Goal: Task Accomplishment & Management: Manage account settings

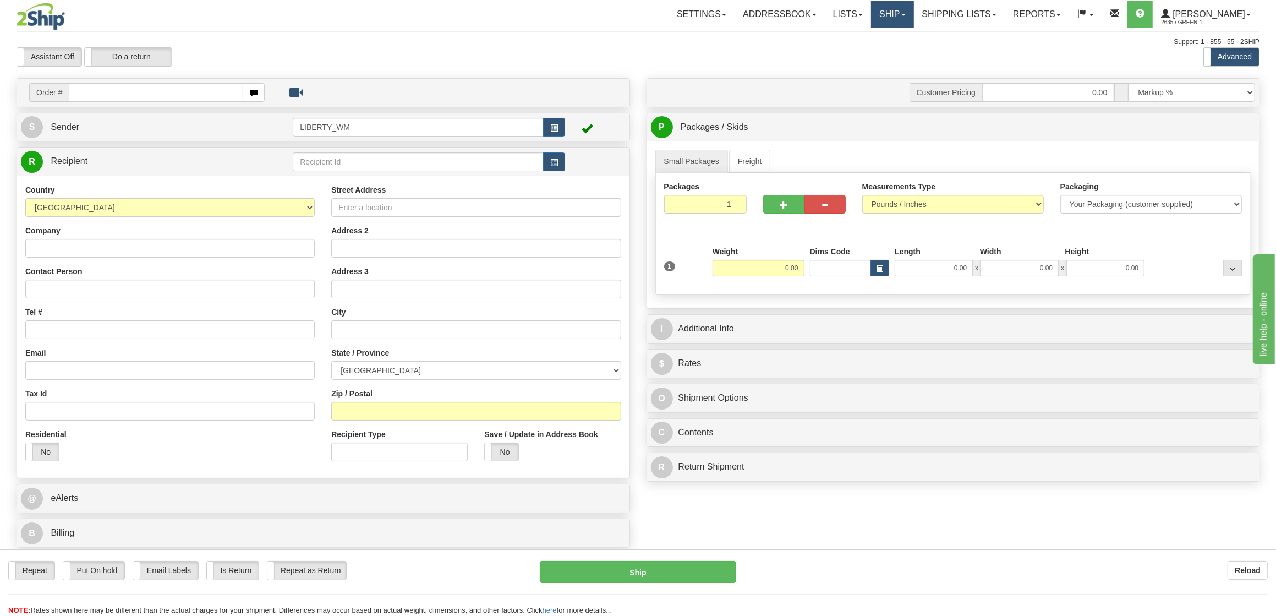
click at [913, 12] on link "Ship" at bounding box center [892, 15] width 42 height 28
click at [888, 56] on span "OnHold / Order Queue" at bounding box center [864, 52] width 78 height 9
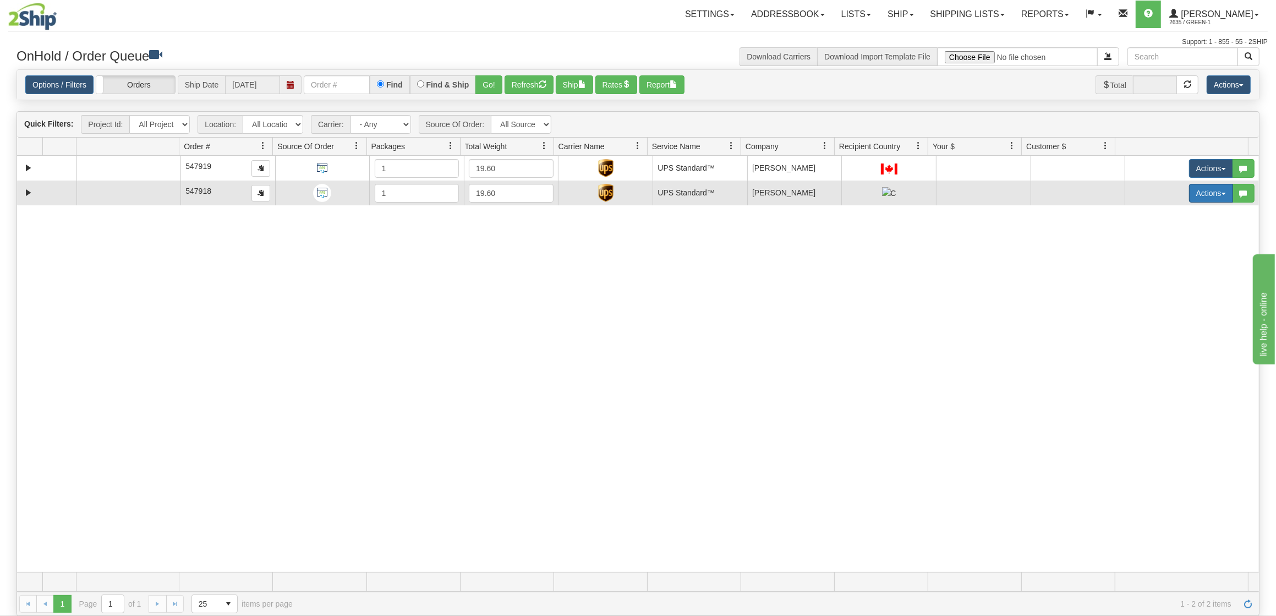
click at [1196, 195] on button "Actions" at bounding box center [1211, 193] width 44 height 19
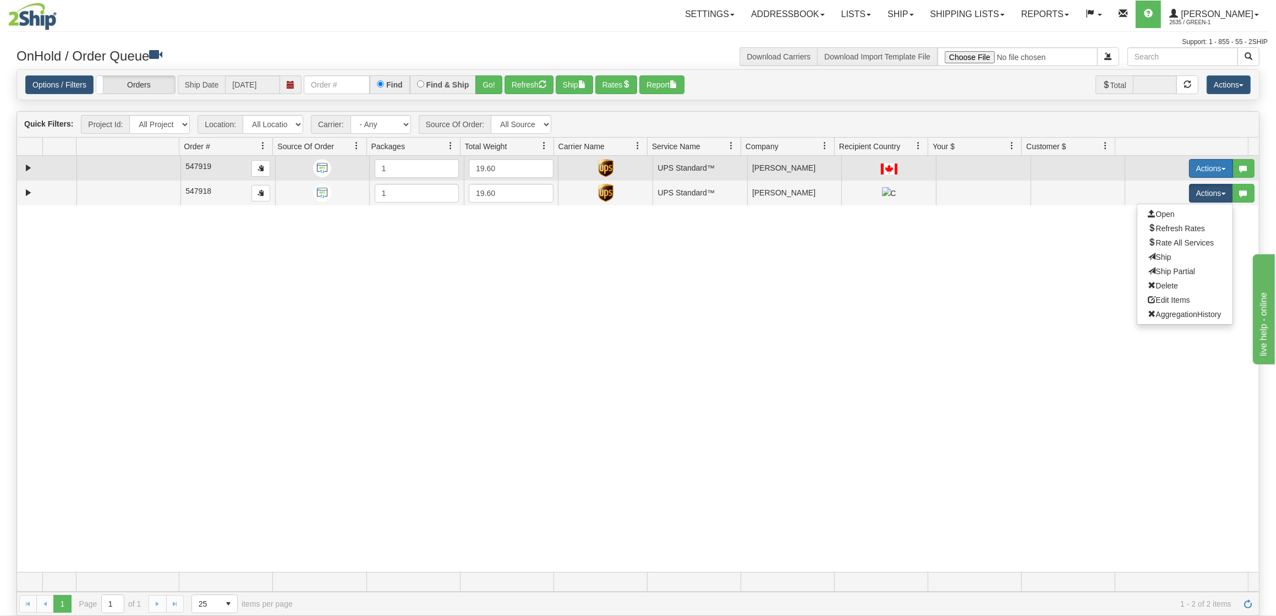
click at [1206, 172] on button "Actions" at bounding box center [1211, 168] width 44 height 19
click at [1152, 231] on span "Ship" at bounding box center [1159, 232] width 23 height 9
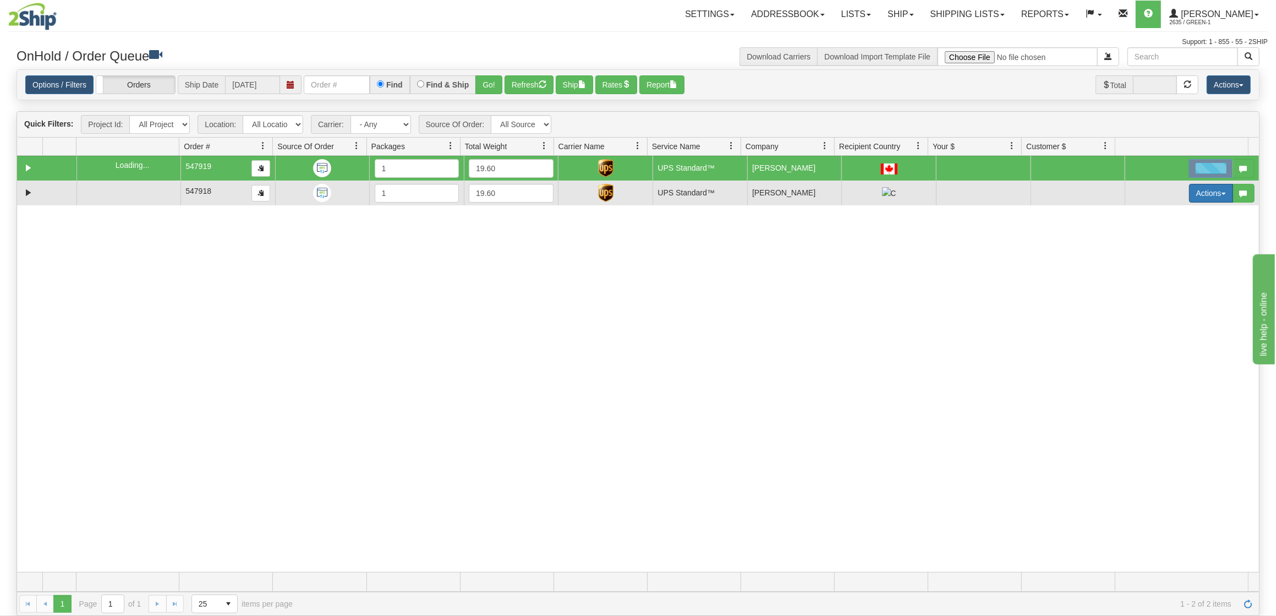
click at [1189, 202] on button "Actions" at bounding box center [1211, 193] width 44 height 19
click at [1160, 212] on span "Open" at bounding box center [1161, 214] width 26 height 9
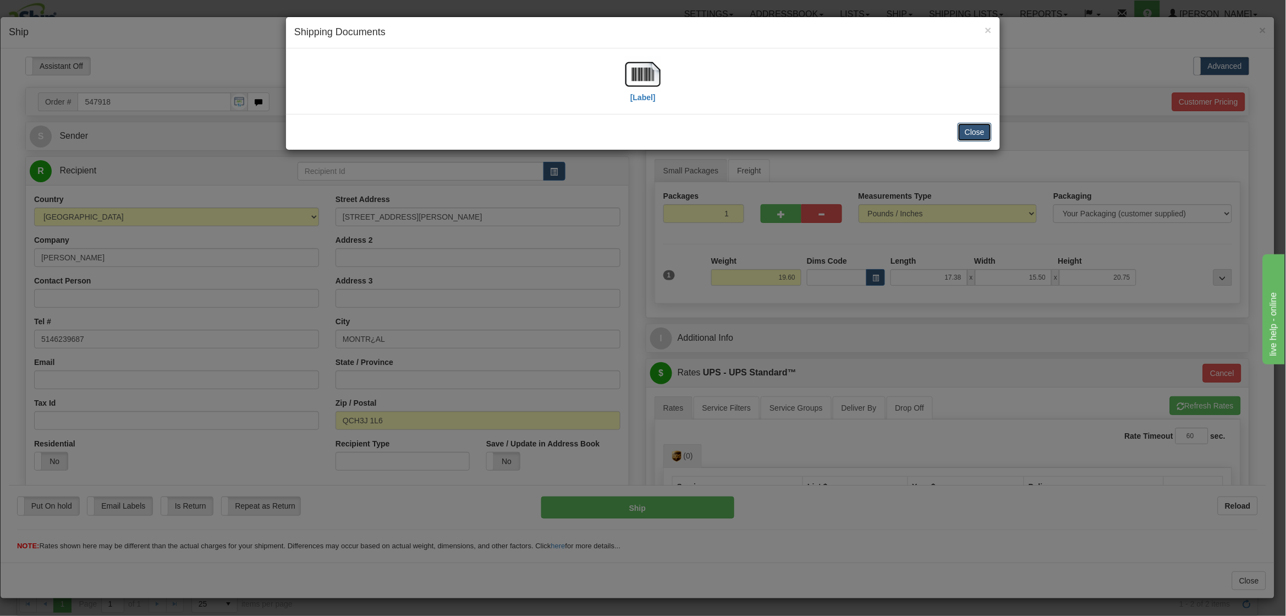
click at [976, 129] on button "Close" at bounding box center [975, 132] width 34 height 19
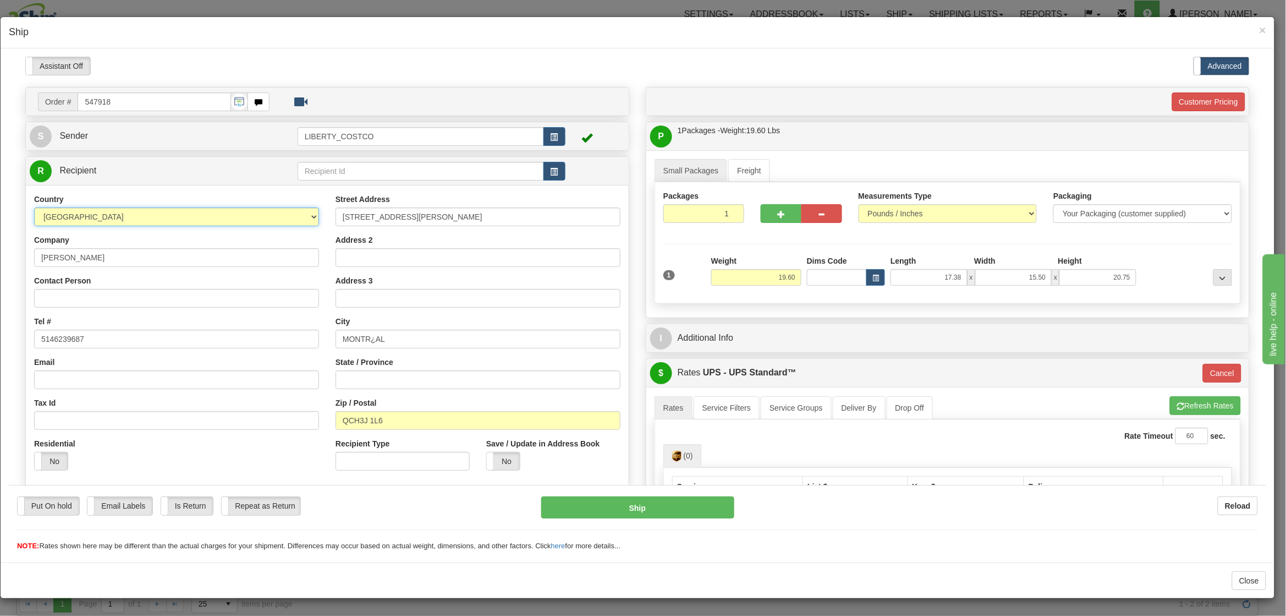
click at [213, 224] on select "AFGHANISTAN ALAND ISLANDS ALBANIA ALGERIA AMERICAN SAMOA ANDORRA ANGOLA ANGUILL…" at bounding box center [176, 216] width 285 height 19
select select "CA"
click at [34, 207] on select "AFGHANISTAN ALAND ISLANDS ALBANIA ALGERIA AMERICAN SAMOA ANDORRA ANGOLA ANGUILL…" at bounding box center [176, 216] width 285 height 19
type input "11"
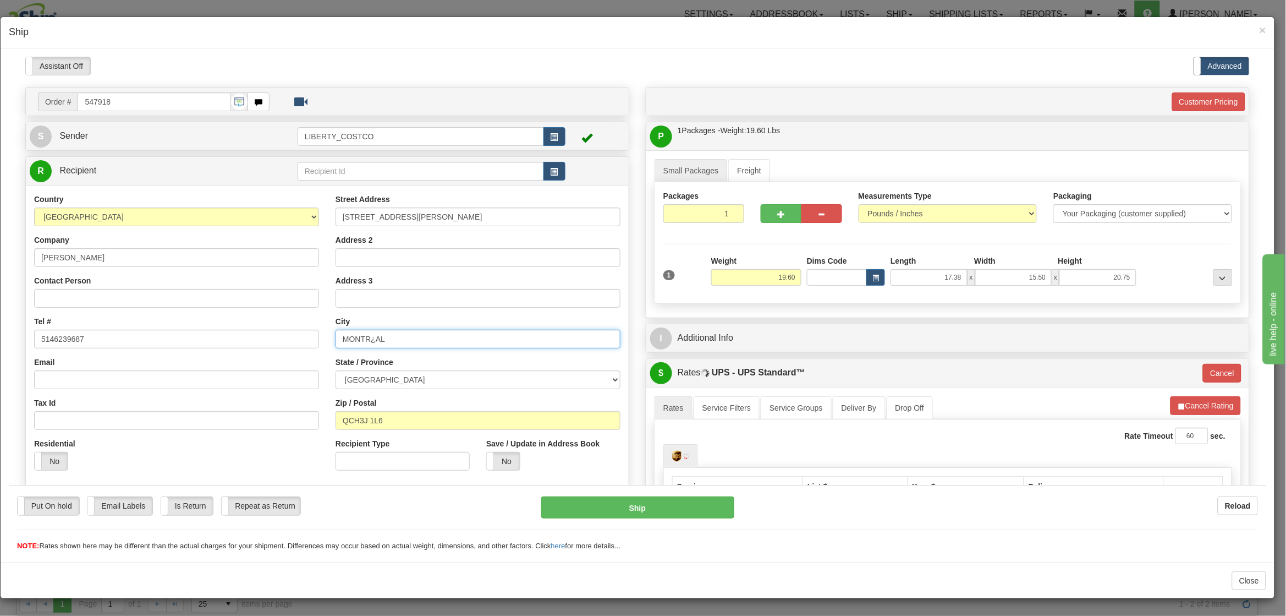
click at [388, 336] on input "MONTR¿AL" at bounding box center [478, 338] width 285 height 19
click at [373, 336] on input "MONTR¿AL" at bounding box center [478, 338] width 285 height 19
type input "MONTREAL"
click at [388, 376] on select "ALBERTA BRITISH COLUMBIA MANITOBA NEW BRUNSWICK NEWFOUNDLAND NOVA SCOTIA NUNAVU…" at bounding box center [478, 379] width 285 height 19
select select "QC"
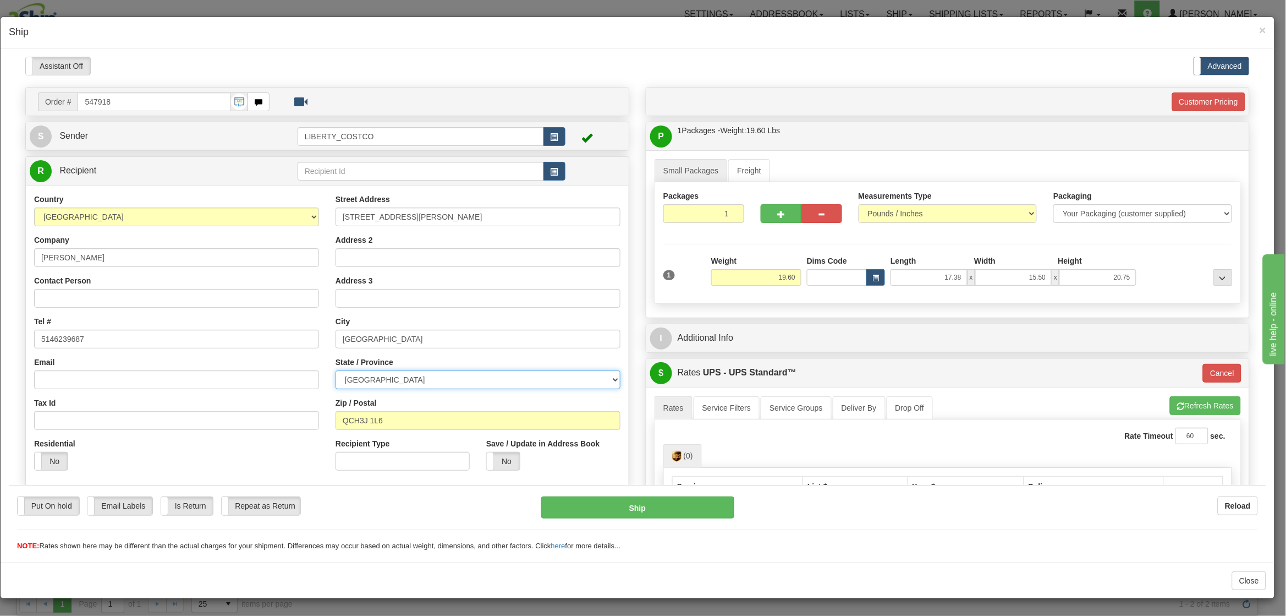
click at [336, 370] on select "ALBERTA BRITISH COLUMBIA MANITOBA NEW BRUNSWICK NEWFOUNDLAND NOVA SCOTIA NUNAVU…" at bounding box center [478, 379] width 285 height 19
drag, startPoint x: 349, startPoint y: 416, endPoint x: 295, endPoint y: 415, distance: 53.9
click at [295, 415] on div "Country AFGHANISTAN ALAND ISLANDS ALBANIA ALGERIA AMERICAN SAMOA ANDORRA ANGOLA…" at bounding box center [327, 335] width 603 height 285
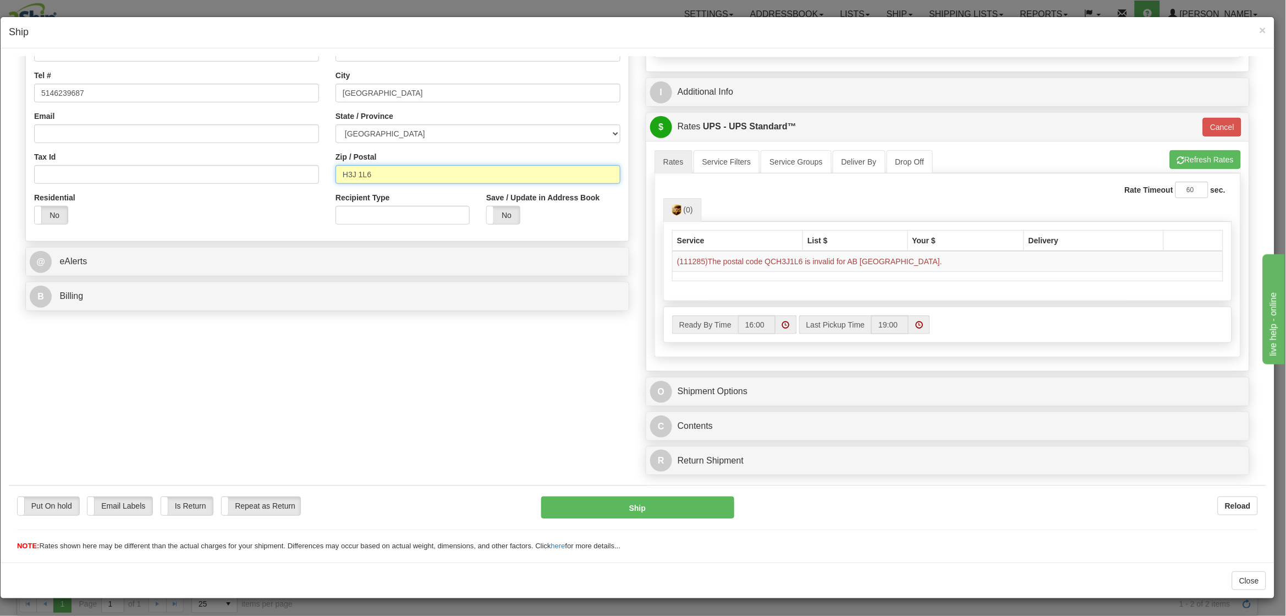
scroll to position [249, 0]
type input "H3J 1L6"
click at [670, 507] on button "Ship" at bounding box center [637, 507] width 193 height 22
type input "11"
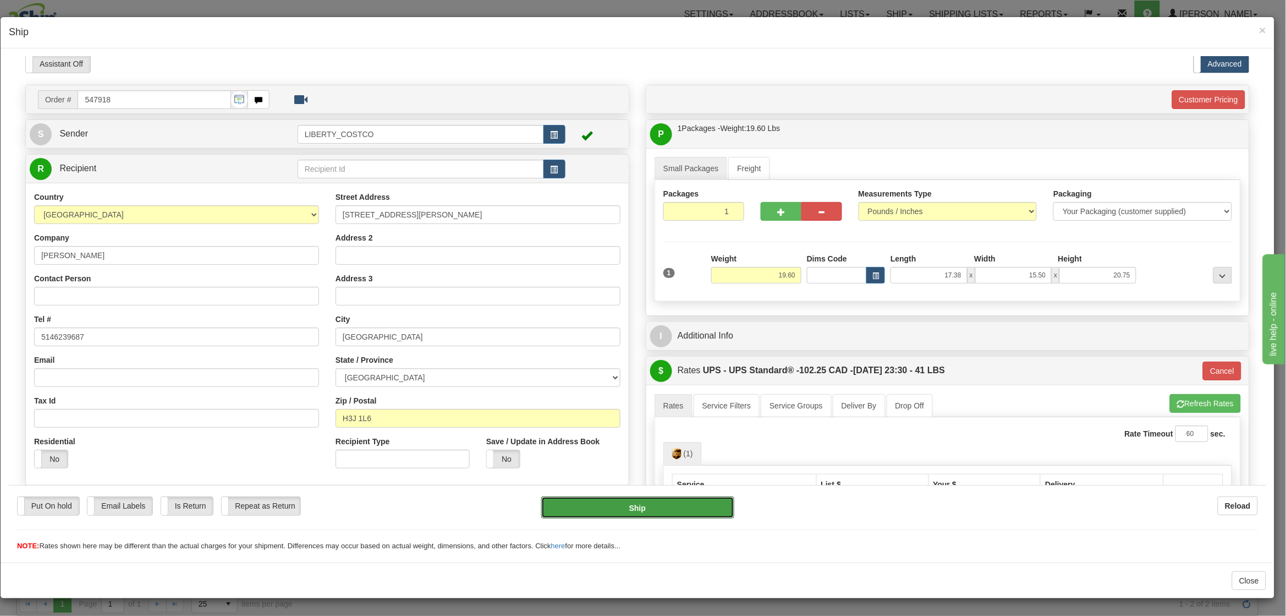
scroll to position [0, 0]
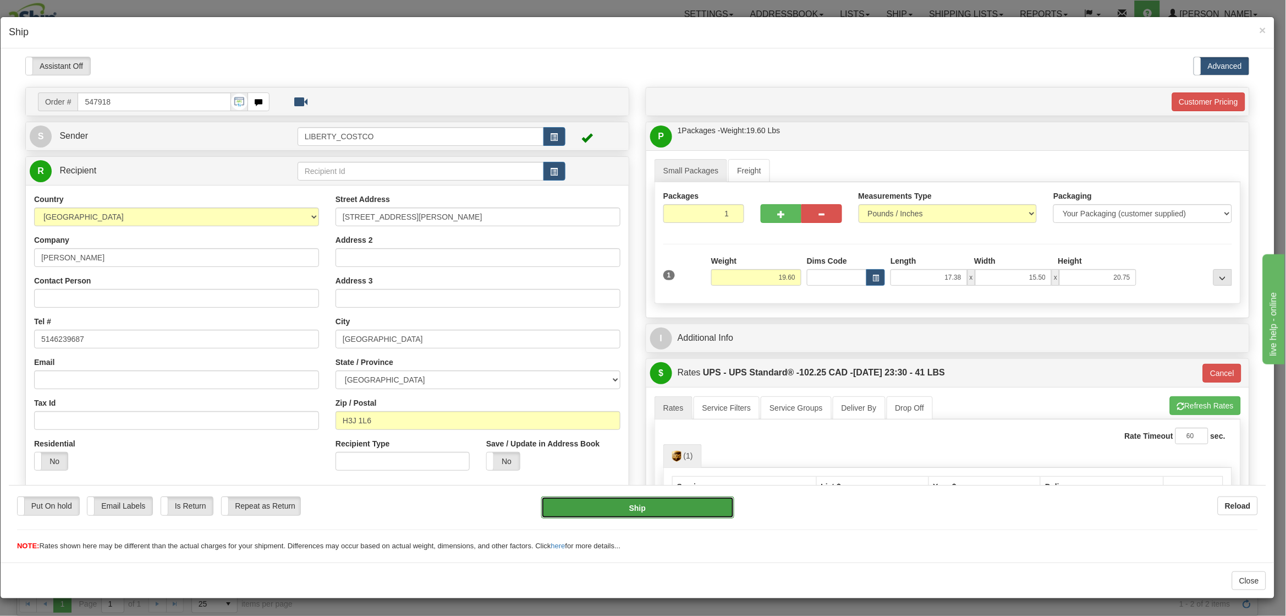
click at [656, 502] on button "Ship" at bounding box center [637, 507] width 193 height 22
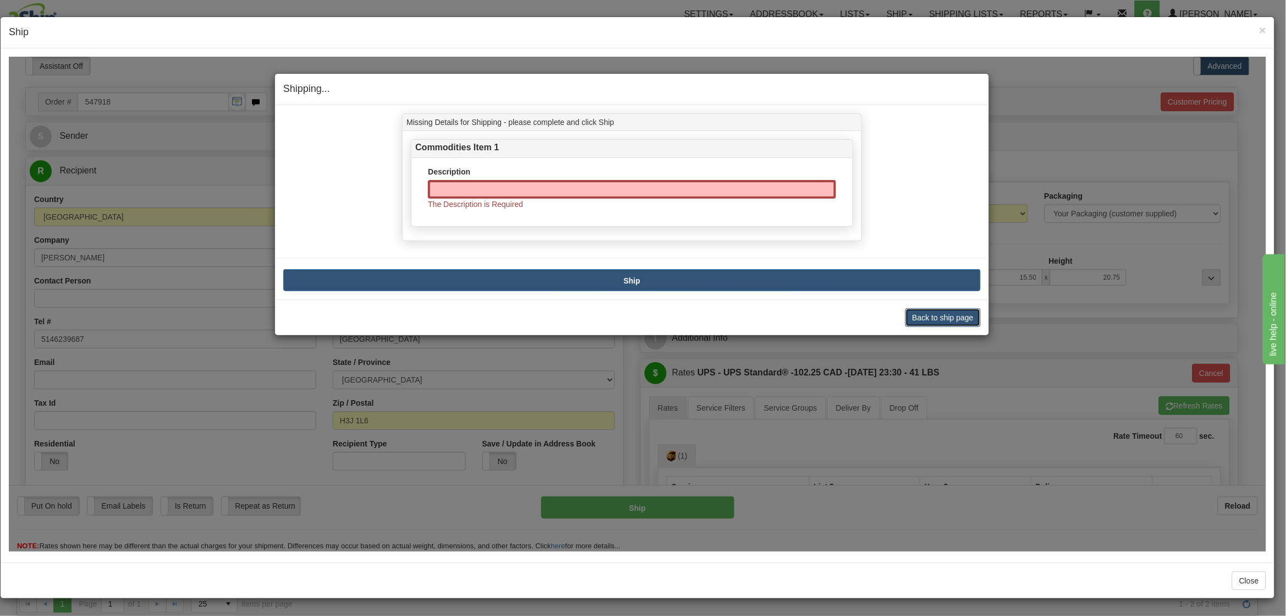
click at [919, 313] on button "Back to ship page" at bounding box center [943, 317] width 75 height 19
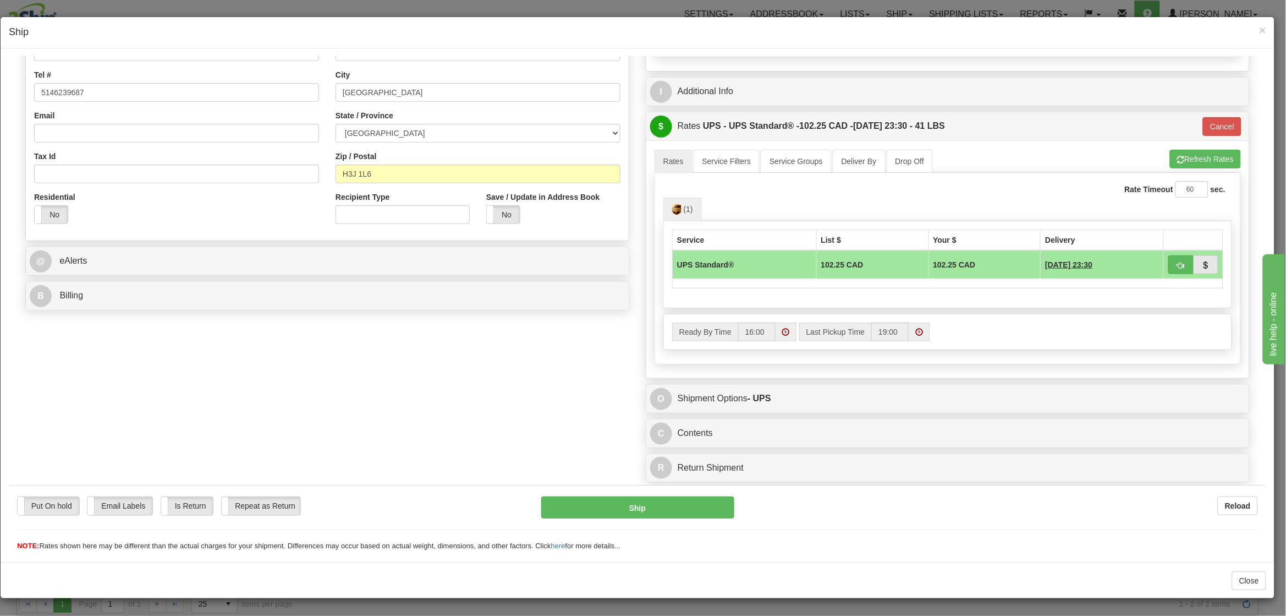
scroll to position [256, 0]
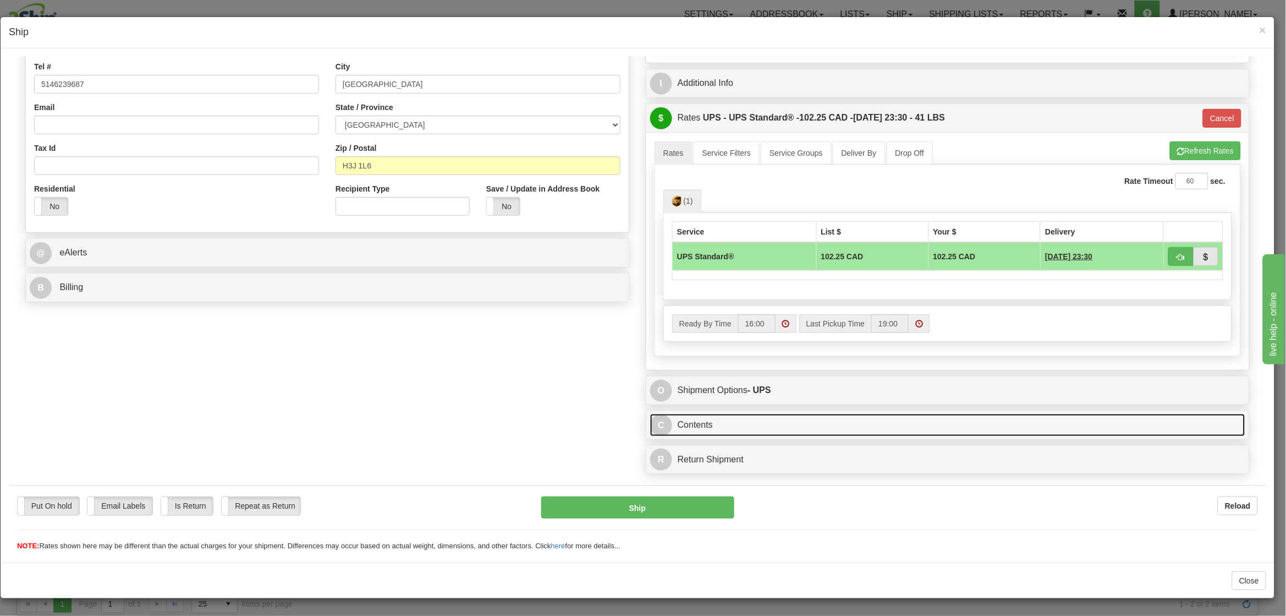
click at [703, 425] on link "C Contents" at bounding box center [947, 424] width 595 height 23
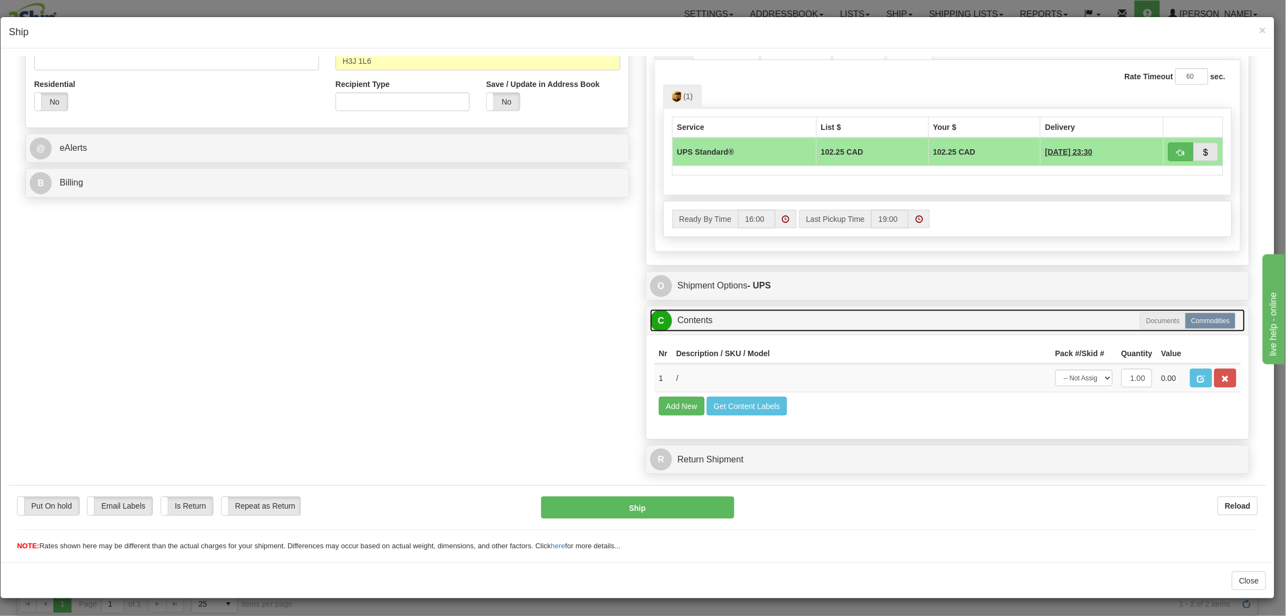
scroll to position [380, 0]
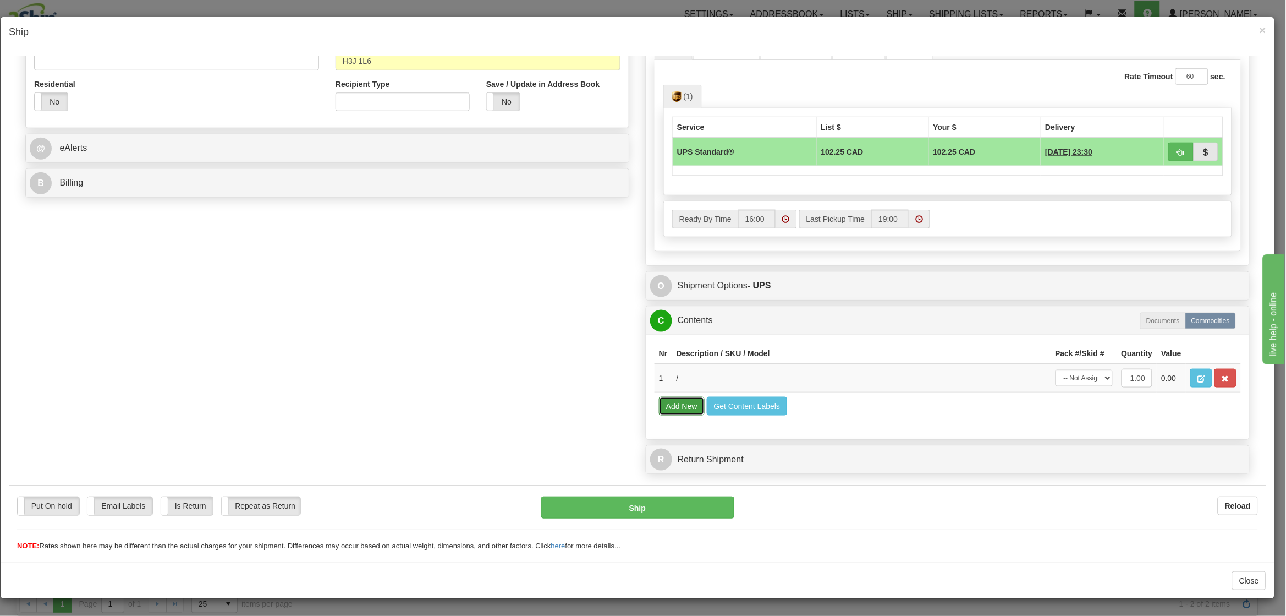
click at [683, 408] on button "Add New" at bounding box center [682, 405] width 46 height 19
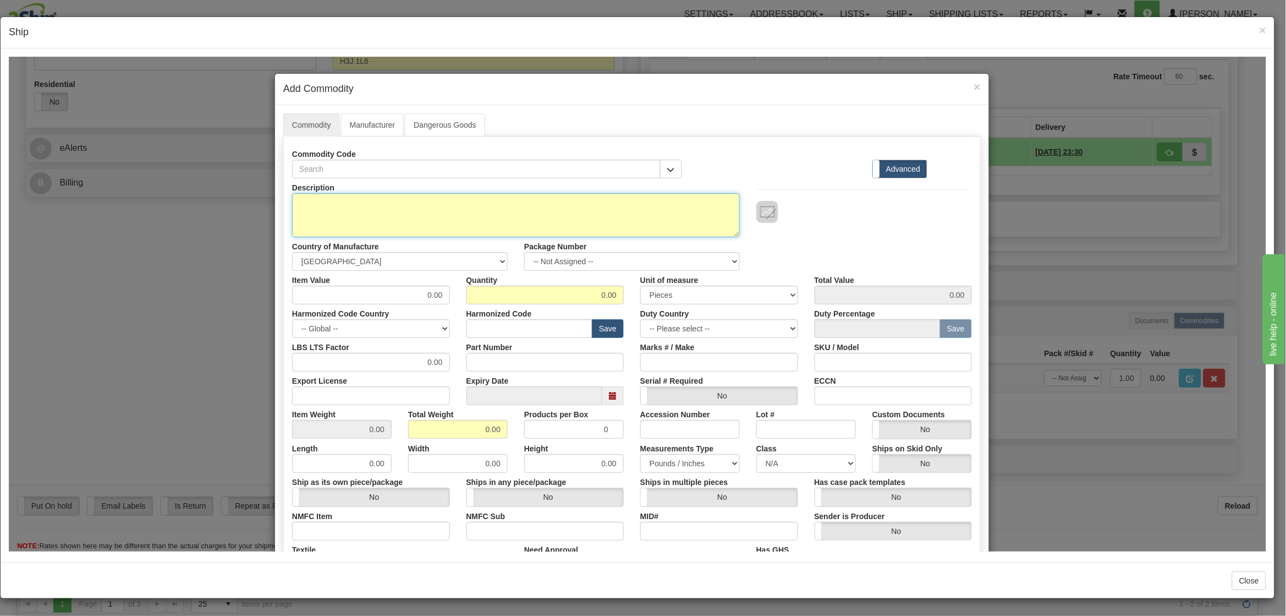
click at [397, 210] on textarea "Description" at bounding box center [516, 215] width 448 height 44
type textarea "Garden Equipment"
drag, startPoint x: 583, startPoint y: 298, endPoint x: 631, endPoint y: 292, distance: 48.8
click at [631, 292] on div "Item Value 0.00 Quantity 0.00 Unit of measure 3 Thousand Square Inches Adjustme…" at bounding box center [632, 287] width 697 height 34
type input "1.00"
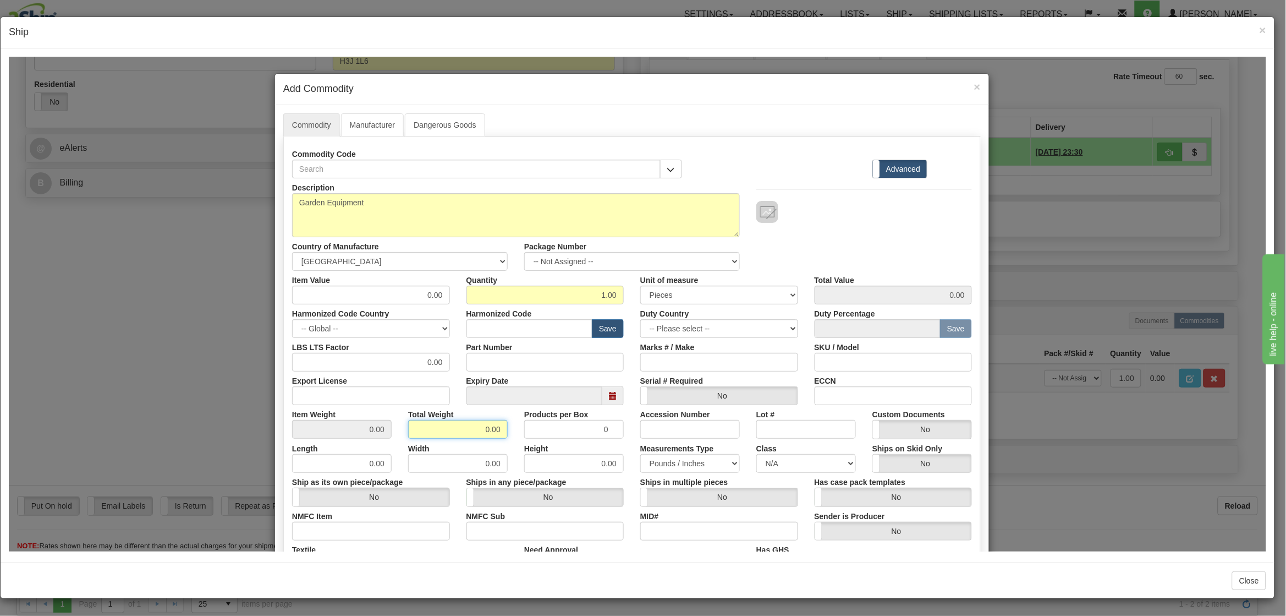
drag, startPoint x: 450, startPoint y: 428, endPoint x: 582, endPoint y: 422, distance: 131.6
click at [581, 428] on div "Item Weight 0.00 Total Weight 0.00 Products per Box 0 Accession Number Lot # Cu…" at bounding box center [632, 421] width 697 height 34
type input "15"
type input "15.0000"
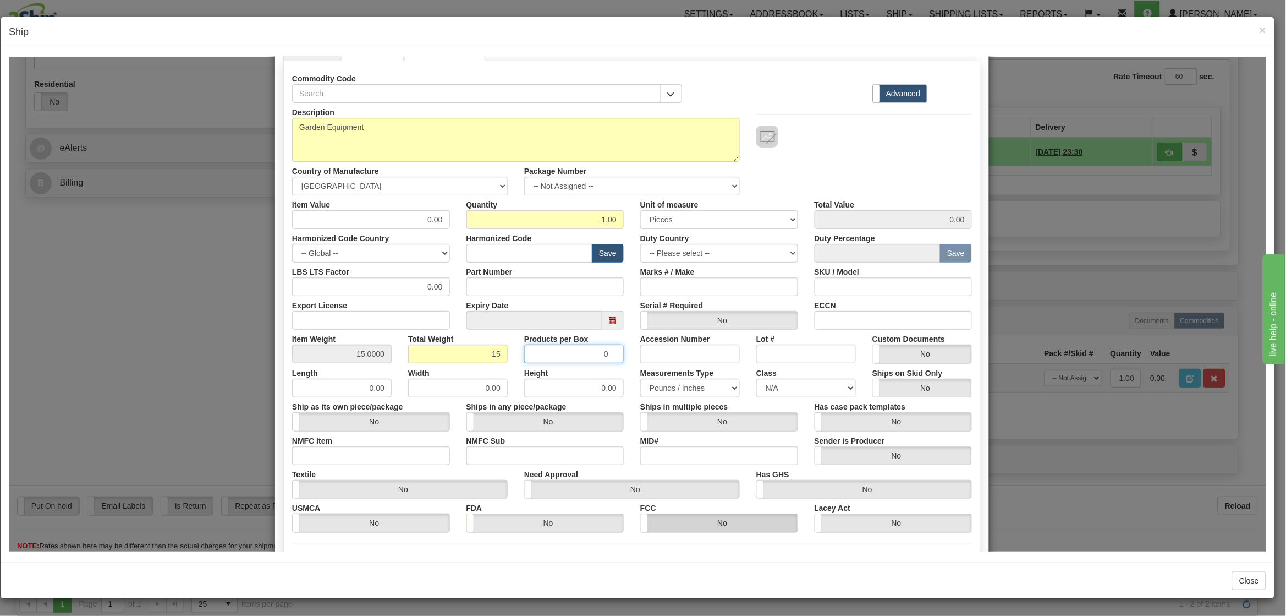
scroll to position [189, 0]
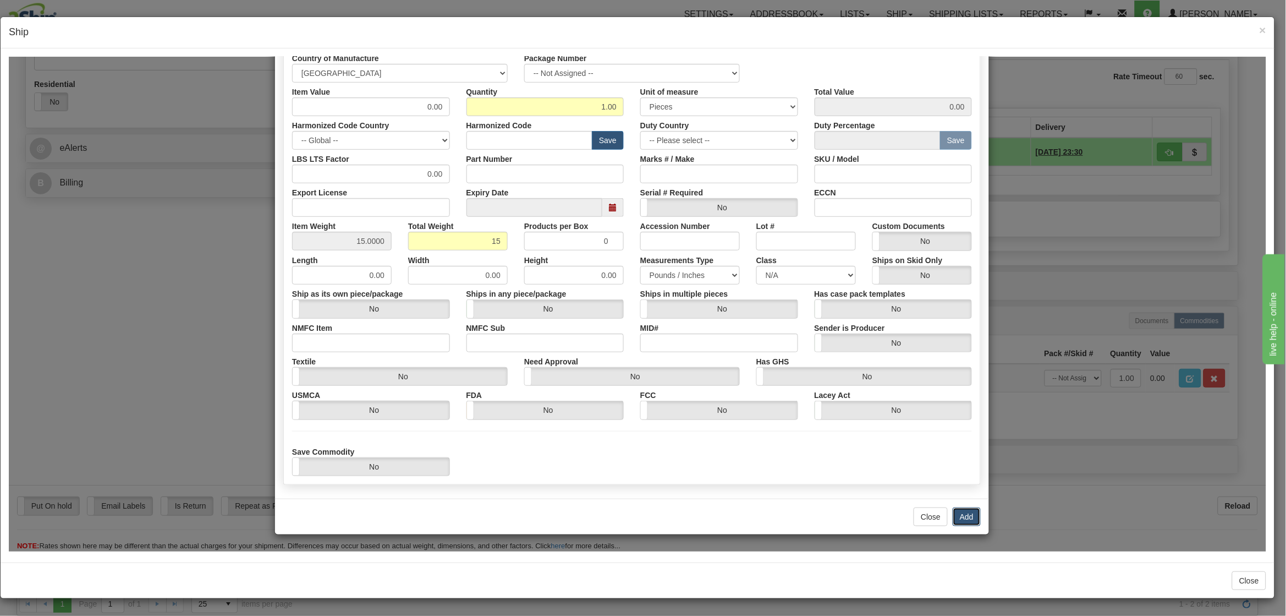
click at [962, 511] on button "Add" at bounding box center [967, 516] width 28 height 19
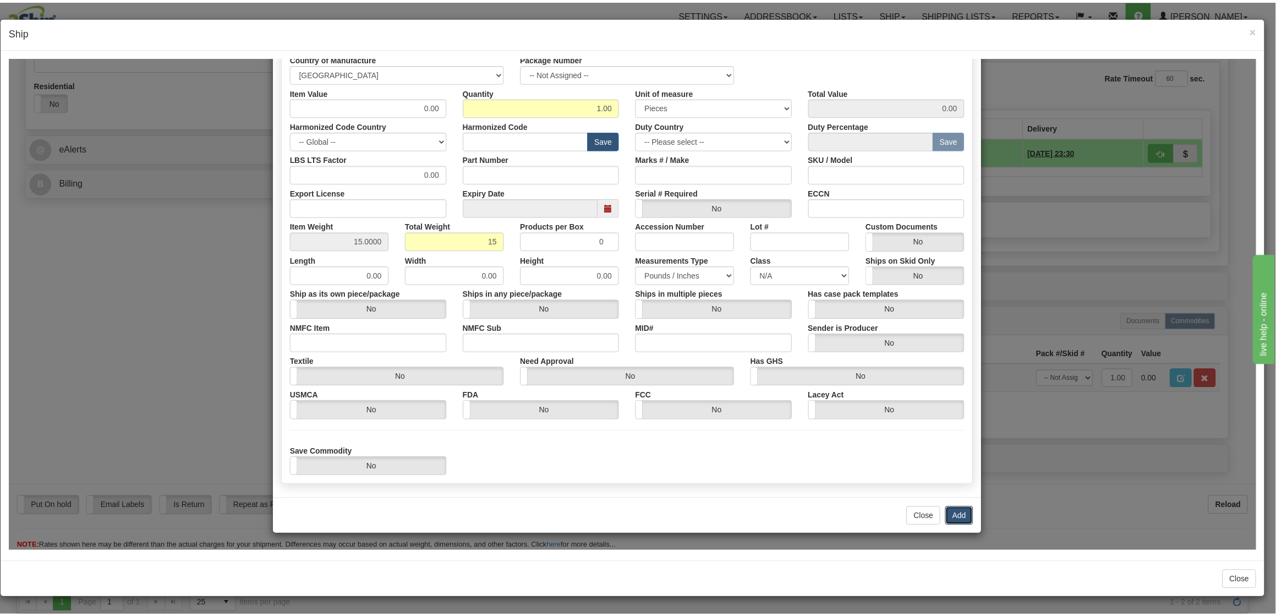
scroll to position [0, 0]
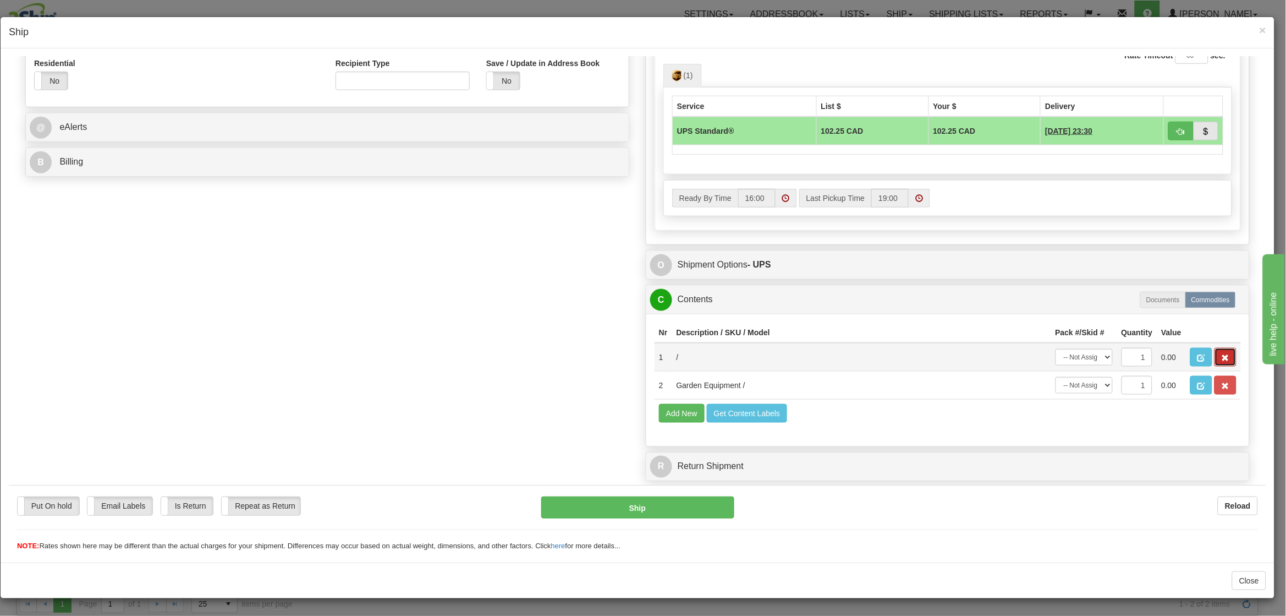
click at [1222, 361] on span "button" at bounding box center [1226, 357] width 8 height 7
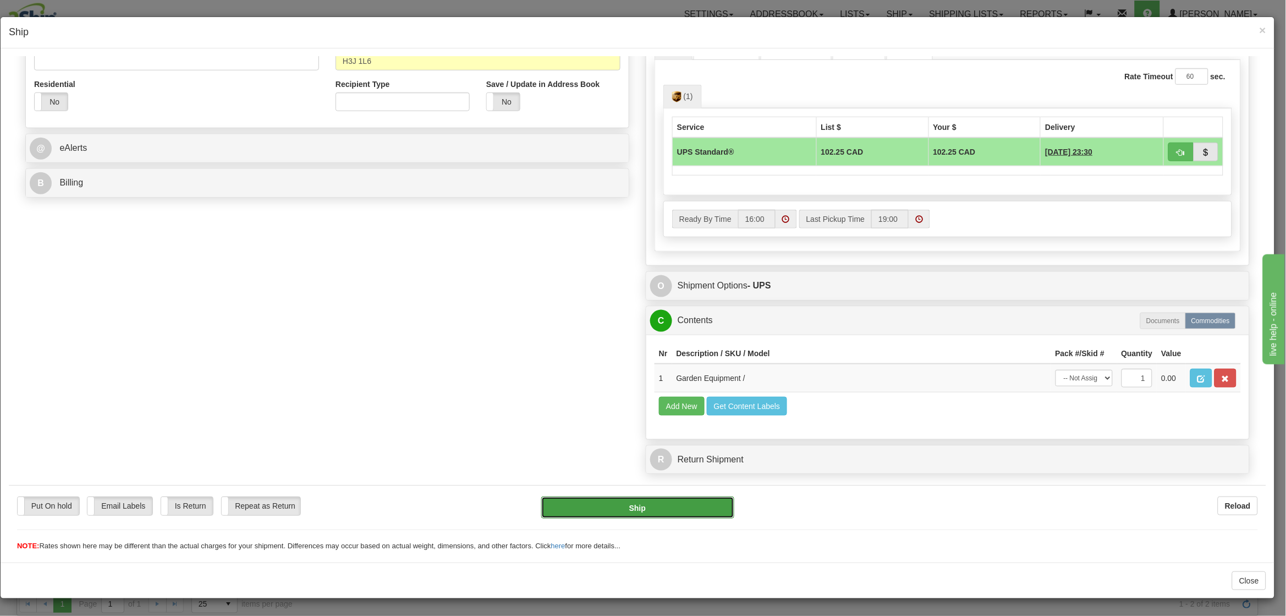
click at [629, 500] on button "Ship" at bounding box center [637, 507] width 193 height 22
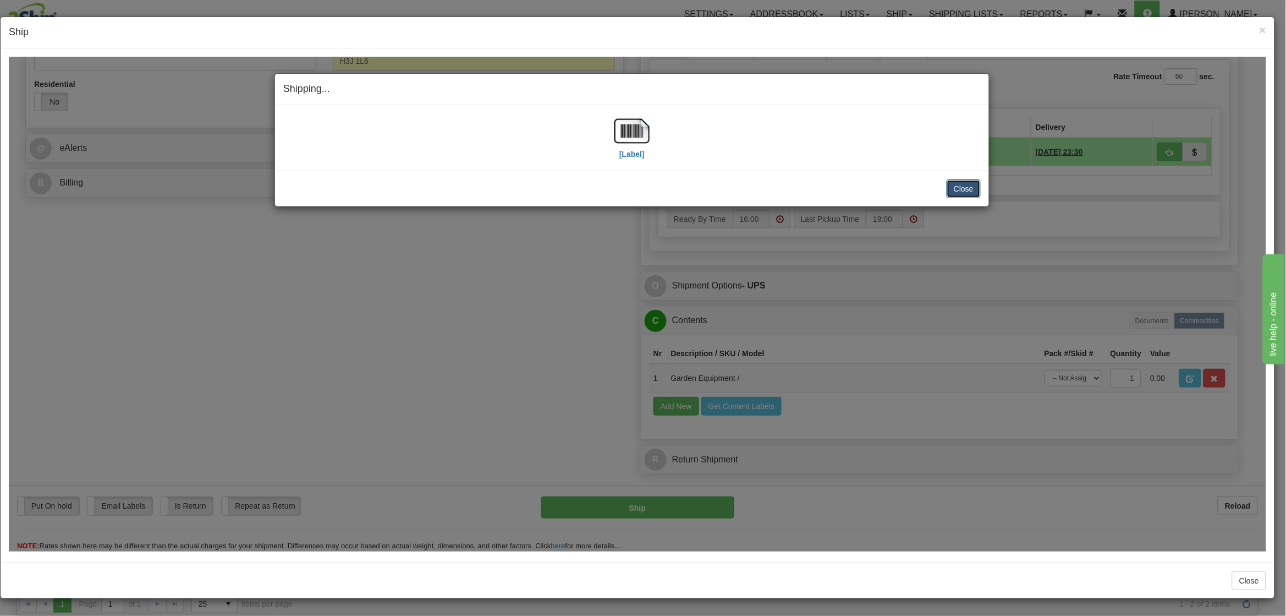
click at [962, 183] on button "Close" at bounding box center [964, 188] width 34 height 19
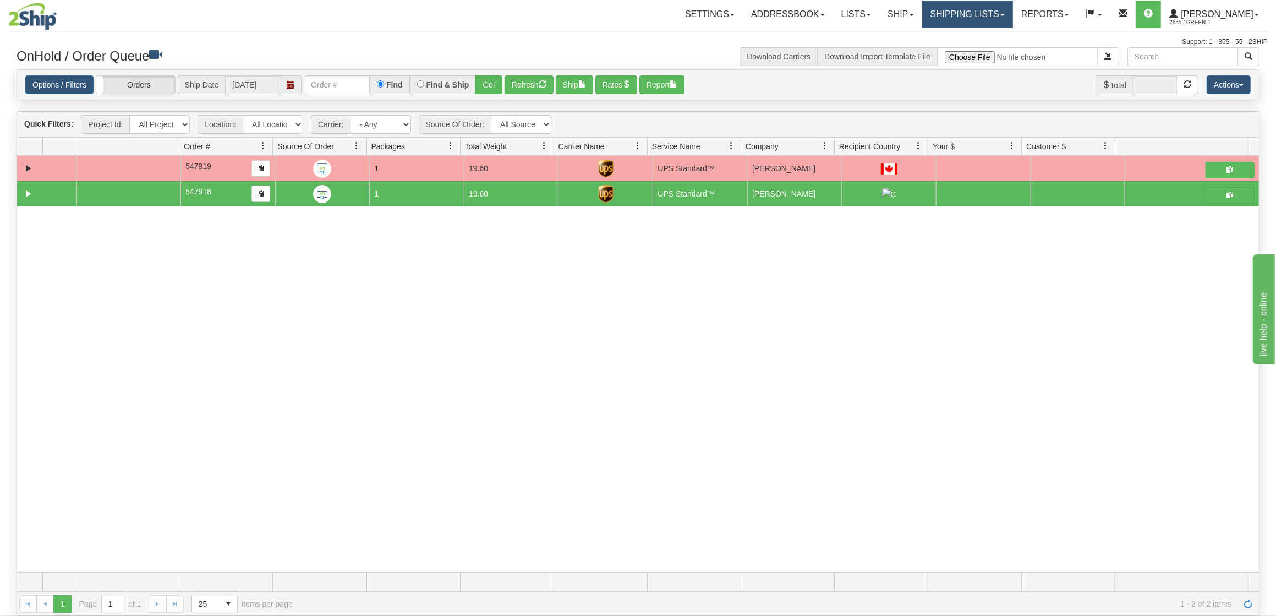
click at [1000, 17] on link "Shipping lists" at bounding box center [967, 15] width 91 height 28
click at [982, 32] on link "Current Shipments" at bounding box center [958, 38] width 107 height 14
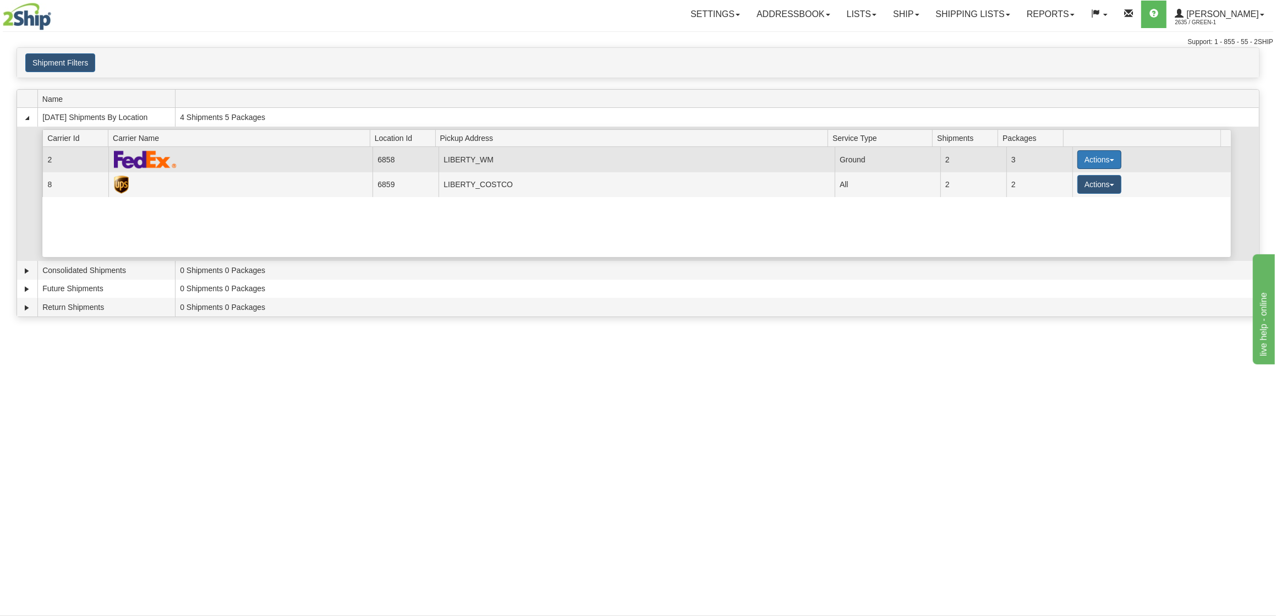
click at [1087, 162] on button "Actions" at bounding box center [1099, 159] width 44 height 19
drag, startPoint x: 656, startPoint y: 226, endPoint x: 857, endPoint y: 150, distance: 214.7
click at [656, 226] on div "Current 2 6858 LIBERTY_WM 23268 Ground 2 3 Actions Details Close Pickup Zip Pri…" at bounding box center [636, 202] width 1188 height 110
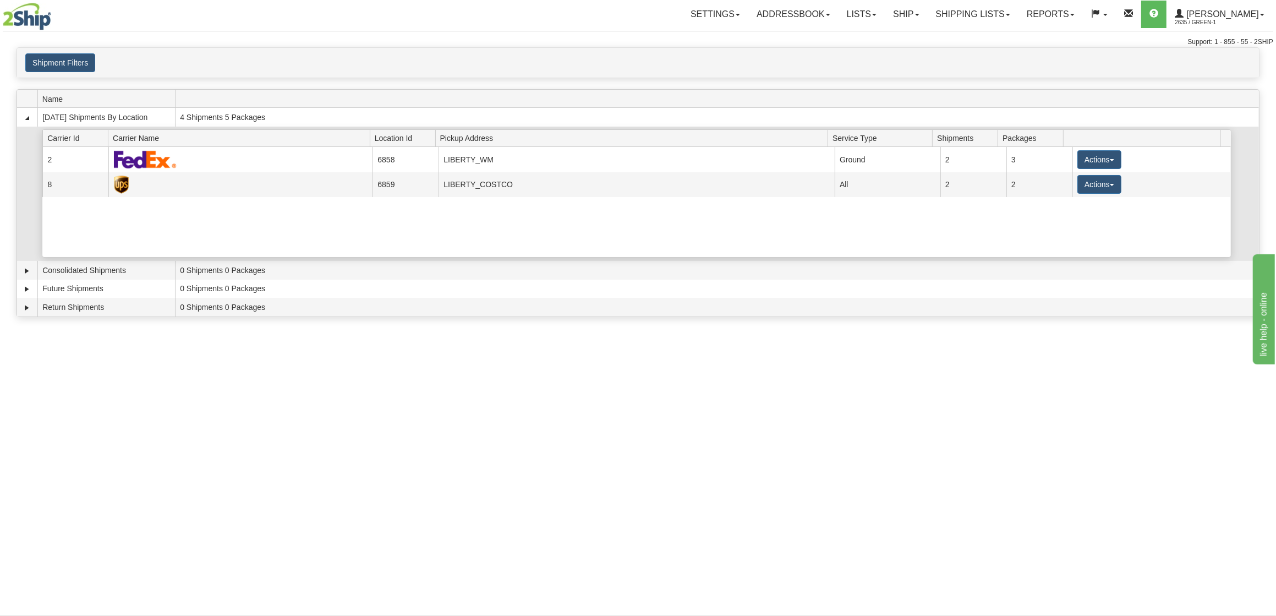
click at [625, 220] on div "Current 2 6858 LIBERTY_WM 23268 Ground 2 3 Actions Details Close Pickup Zip Pri…" at bounding box center [636, 202] width 1188 height 110
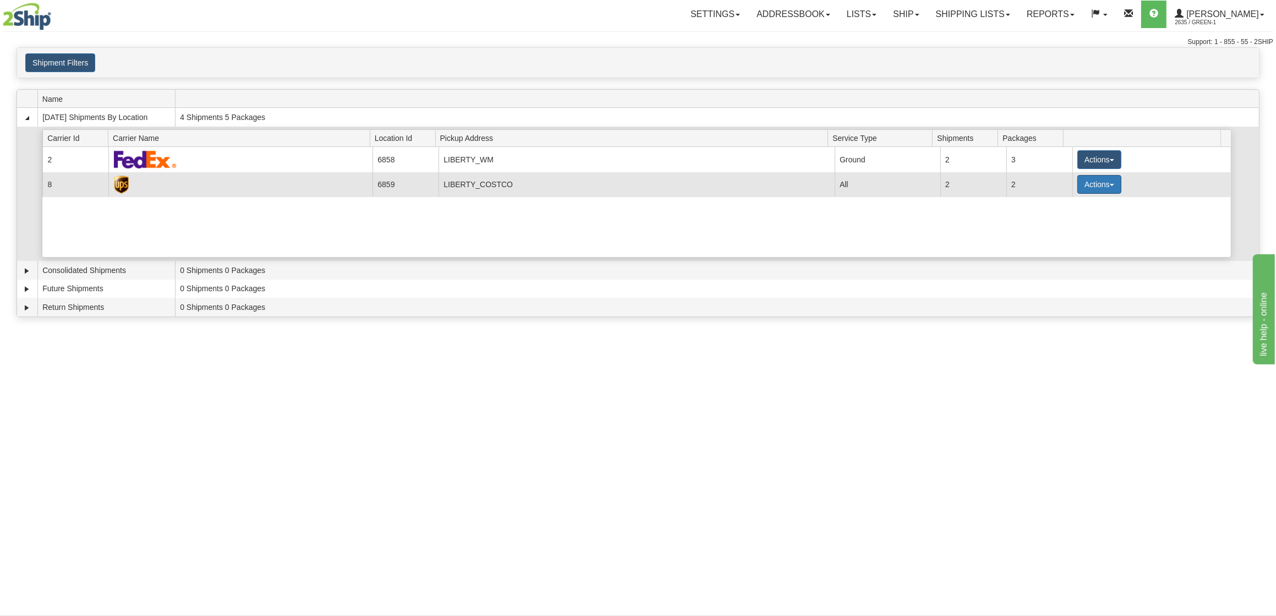
click at [1096, 185] on button "Actions" at bounding box center [1099, 184] width 44 height 19
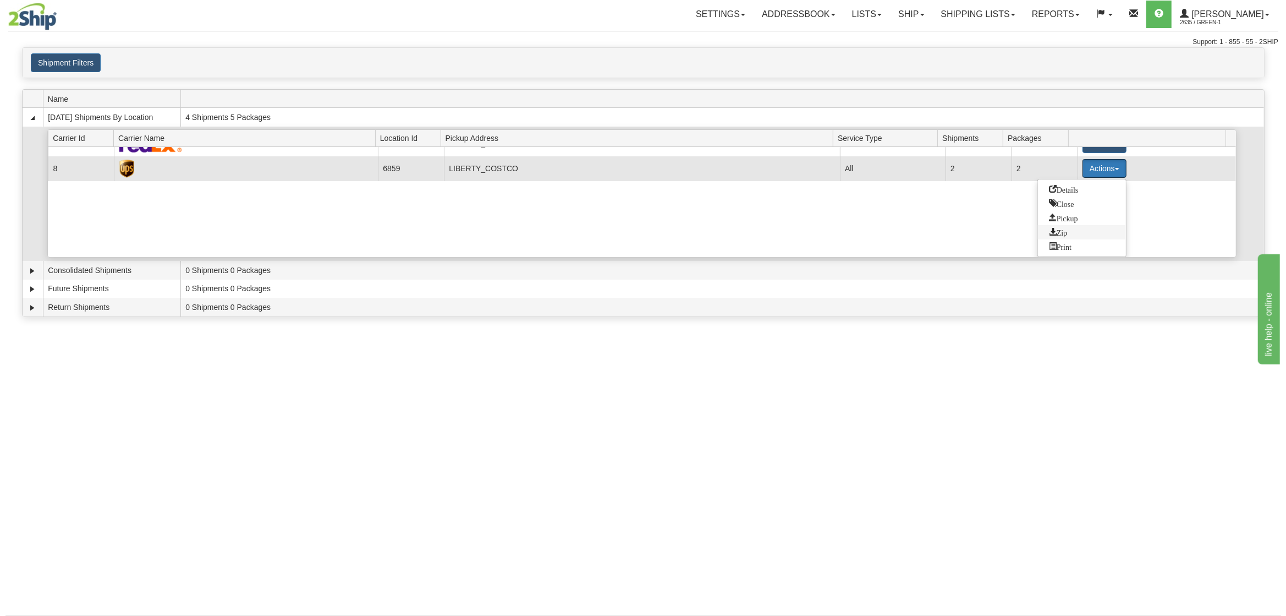
scroll to position [73, 0]
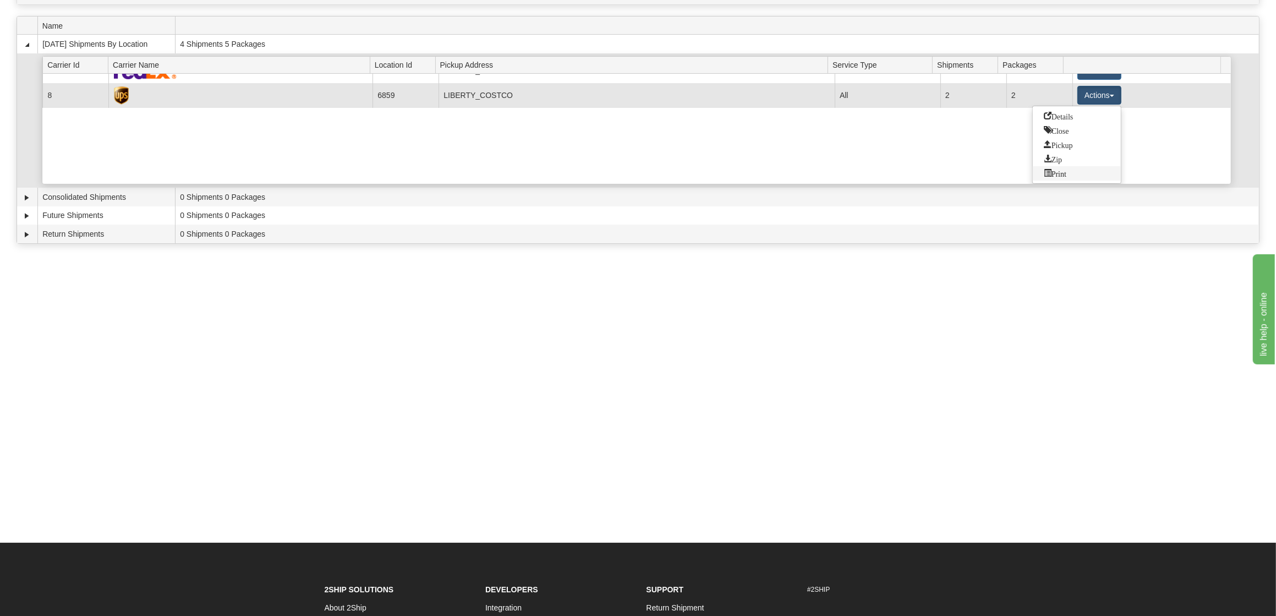
click at [1056, 174] on span "Print" at bounding box center [1055, 173] width 23 height 8
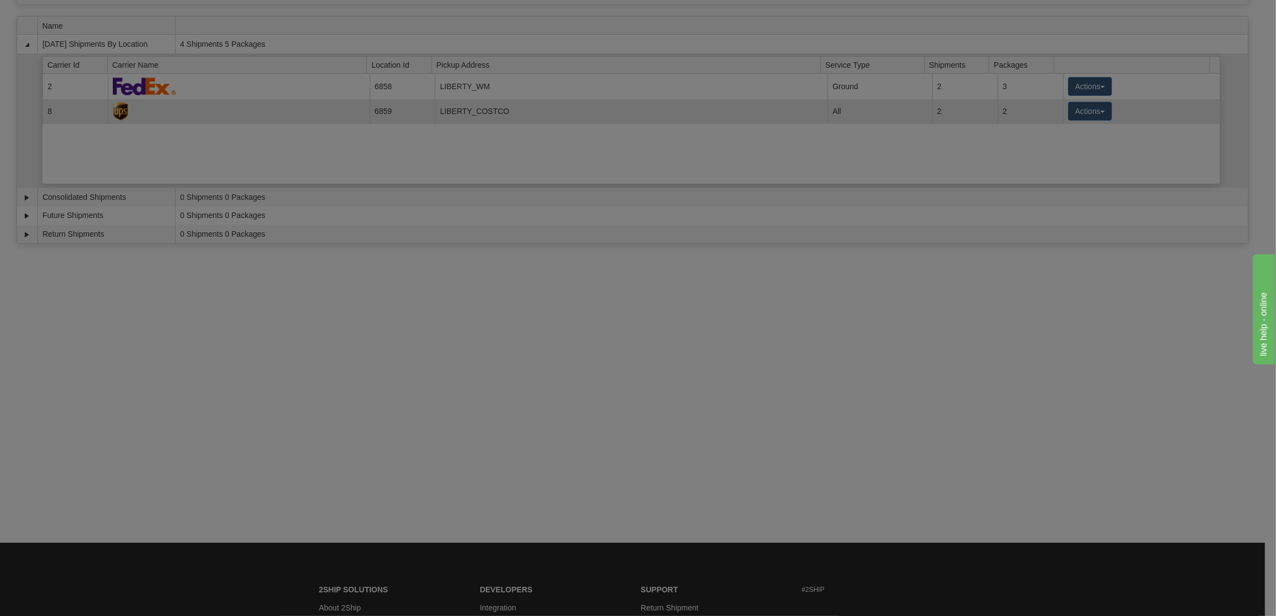
scroll to position [0, 0]
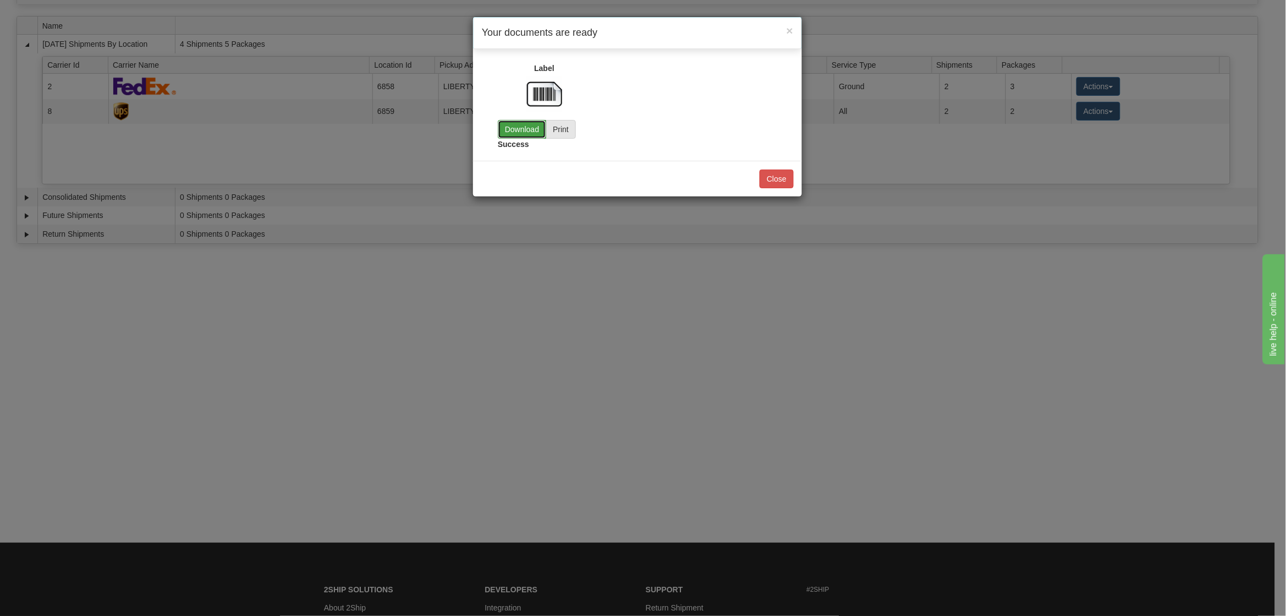
click at [518, 129] on link "Download" at bounding box center [522, 129] width 48 height 19
click at [786, 187] on button "Close" at bounding box center [777, 178] width 34 height 19
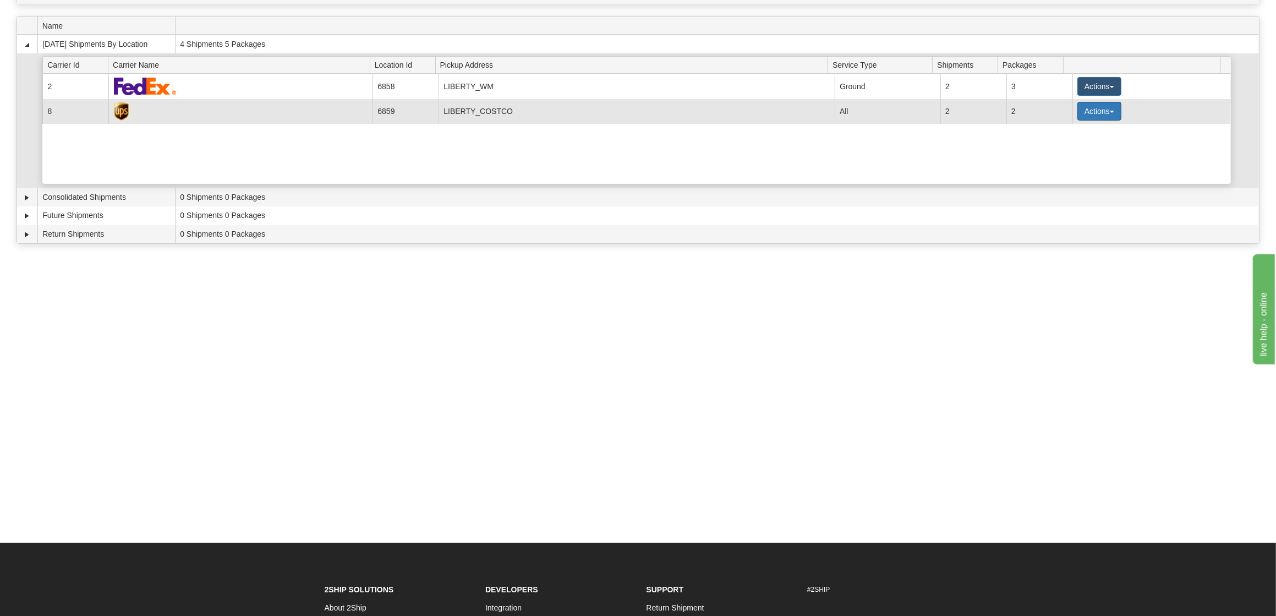
click at [1094, 108] on button "Actions" at bounding box center [1099, 111] width 44 height 19
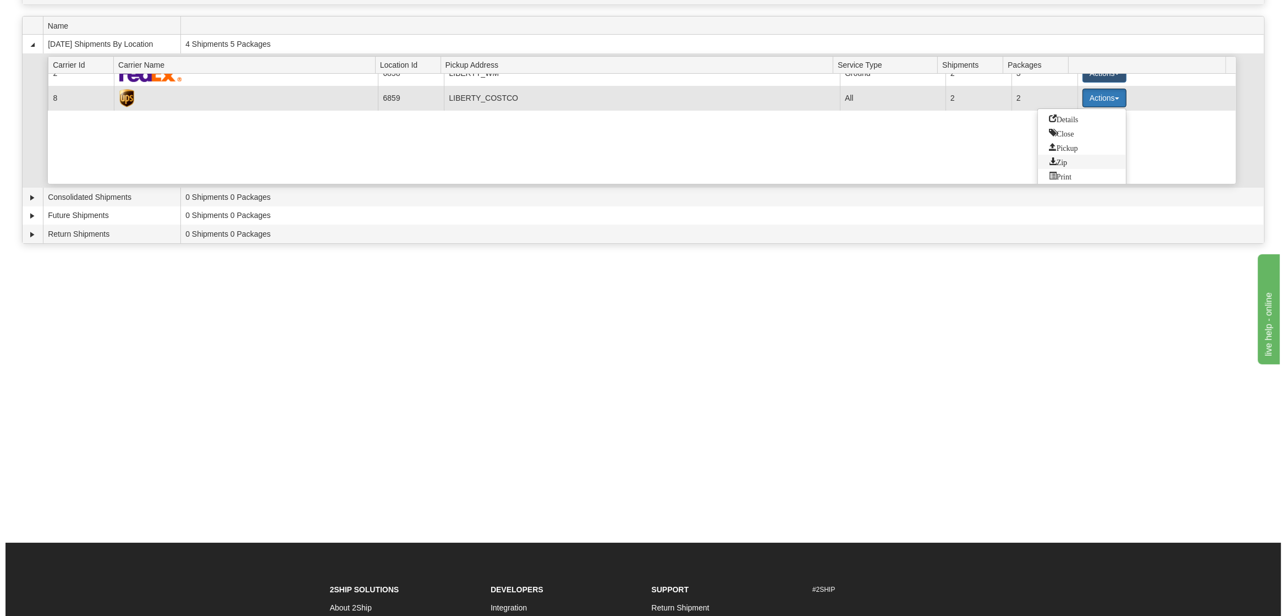
scroll to position [16, 0]
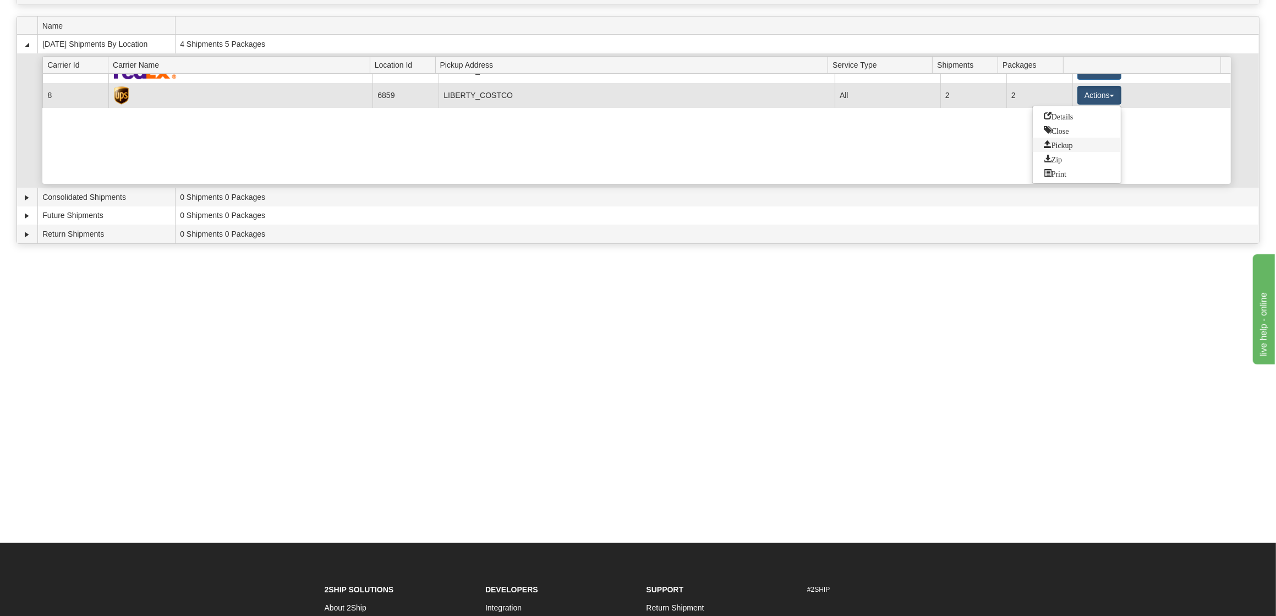
click at [1065, 146] on span "Pickup" at bounding box center [1058, 144] width 29 height 8
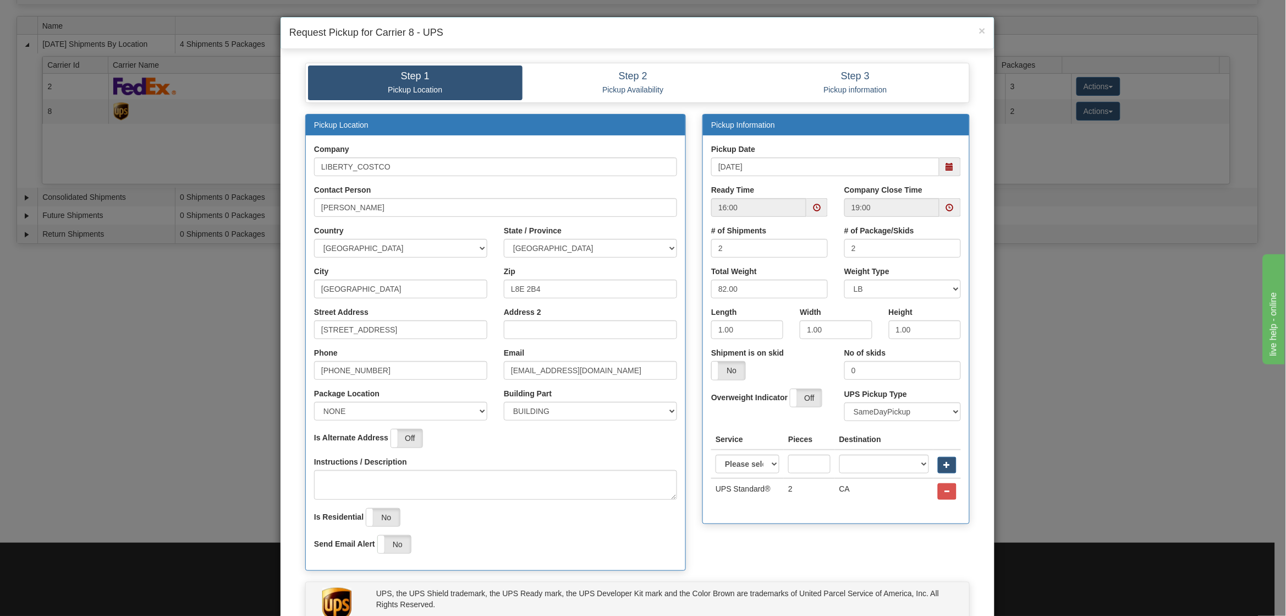
click at [814, 210] on span at bounding box center [817, 208] width 8 height 8
click at [733, 303] on span at bounding box center [739, 310] width 30 height 30
type input "13:00"
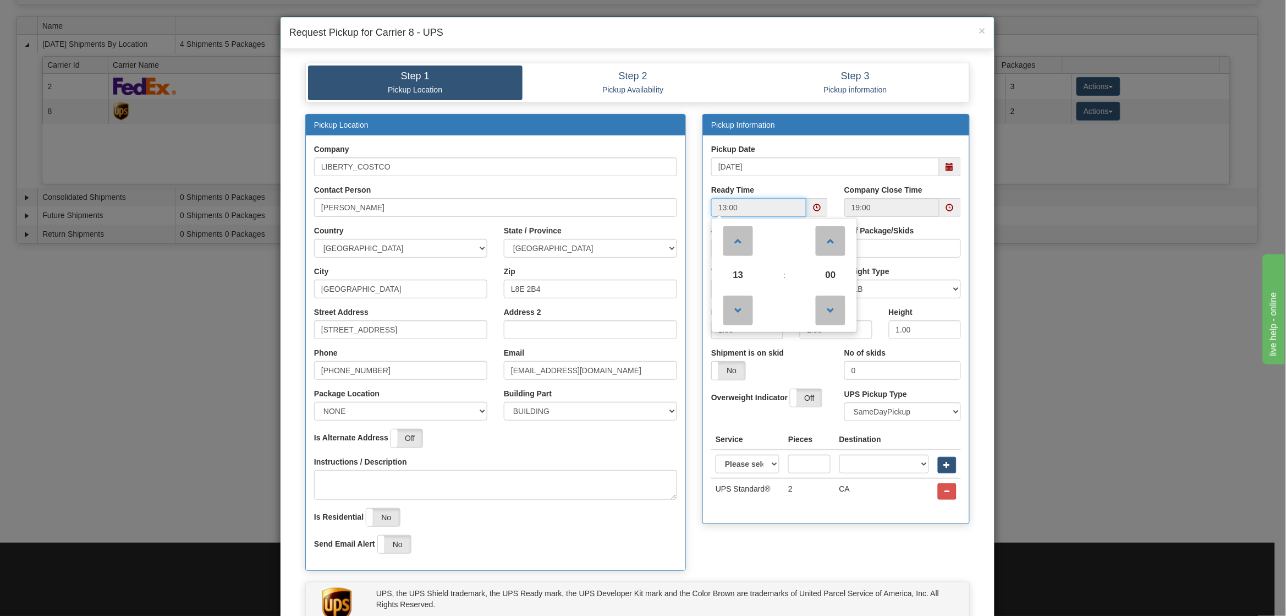
click at [948, 213] on span at bounding box center [950, 207] width 21 height 19
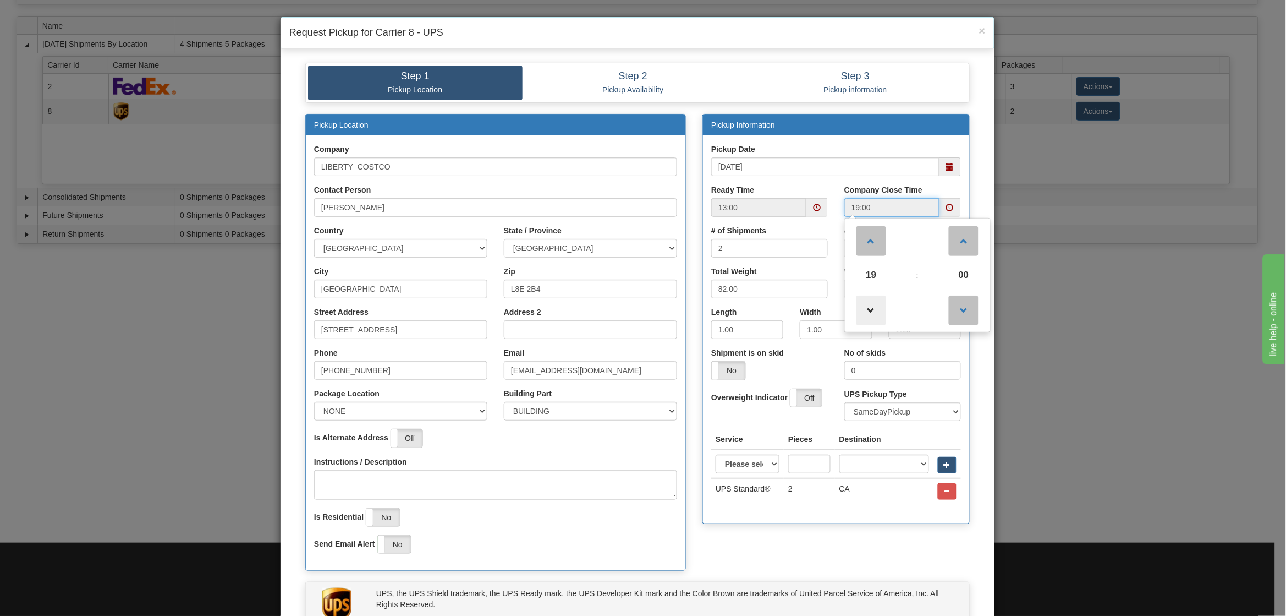
click at [868, 308] on span at bounding box center [872, 310] width 30 height 30
type input "16:00"
click at [771, 537] on div "Pickup Location Company LIBERTY_COSTCO Contact Person Tim Lomax Country AFGHANI…" at bounding box center [637, 348] width 681 height 468
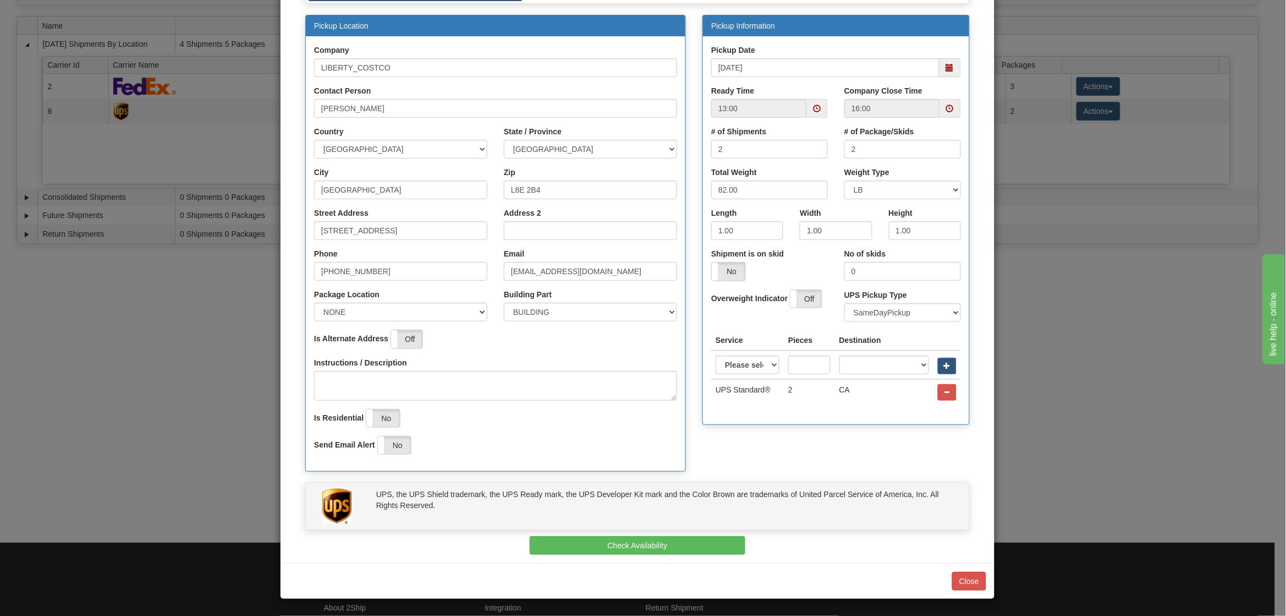
scroll to position [101, 0]
click at [654, 540] on button "Check Availability" at bounding box center [638, 545] width 216 height 19
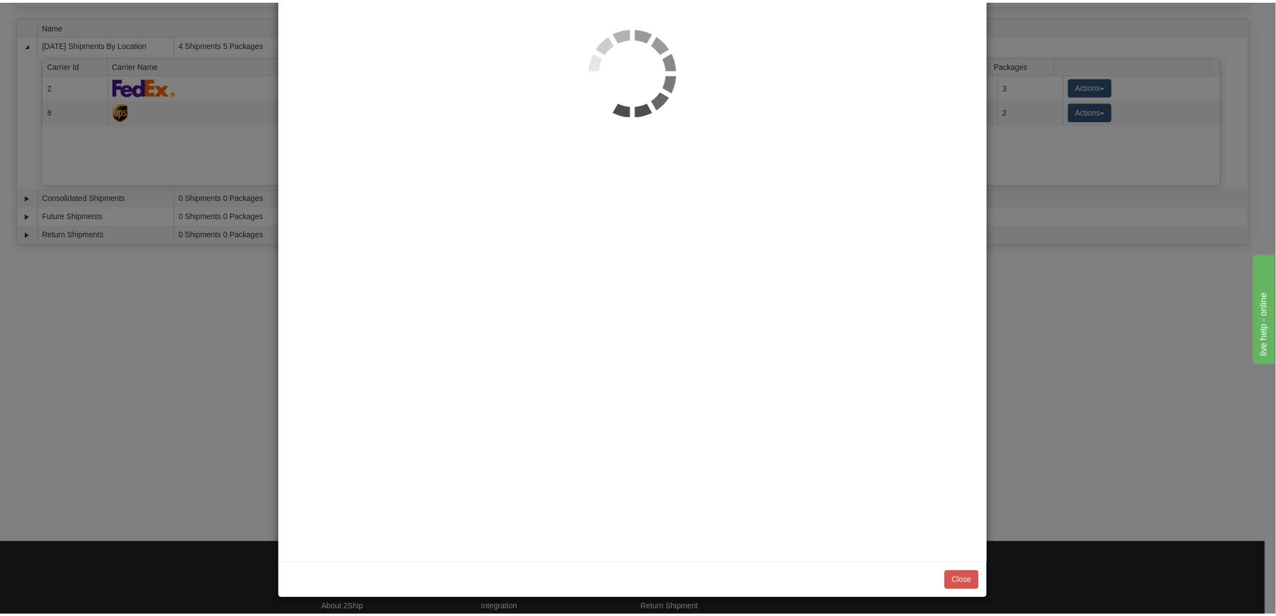
scroll to position [0, 0]
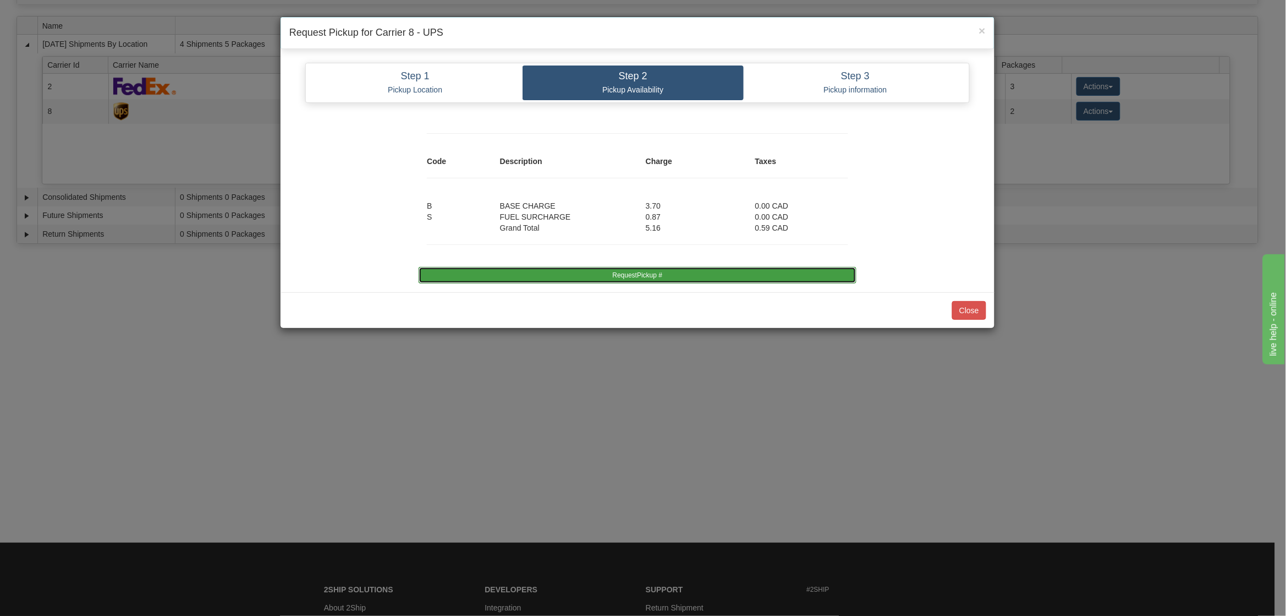
click at [671, 273] on button "RequestPickup #" at bounding box center [637, 275] width 437 height 17
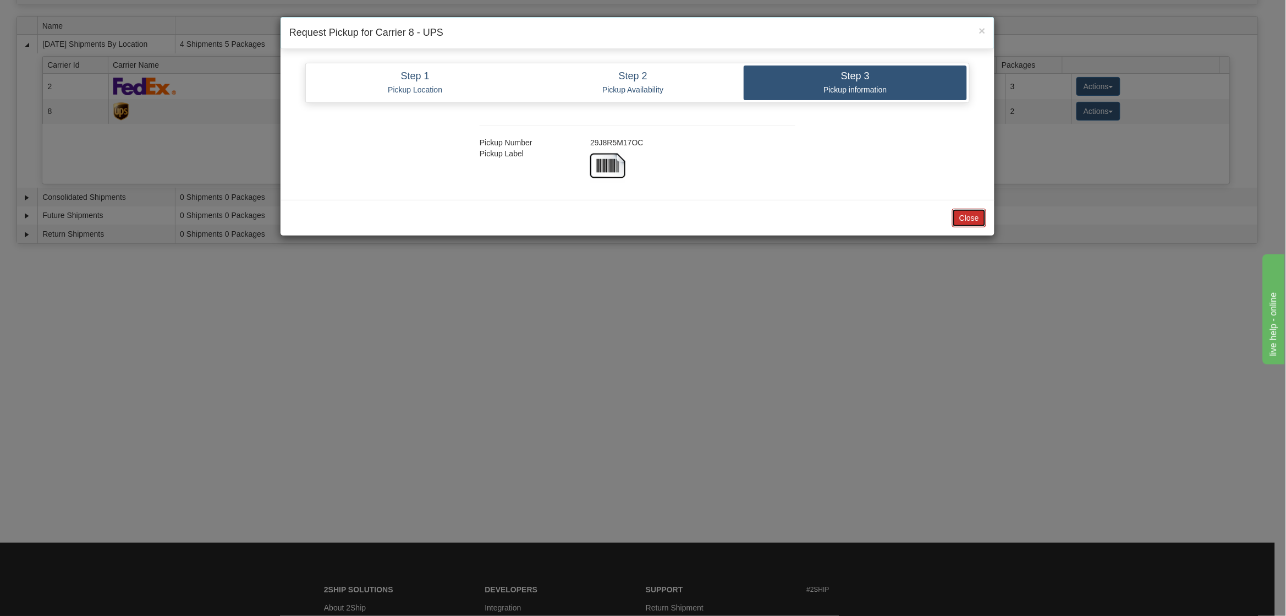
click at [973, 223] on button "Close" at bounding box center [969, 218] width 34 height 19
